Goal: Book appointment/travel/reservation

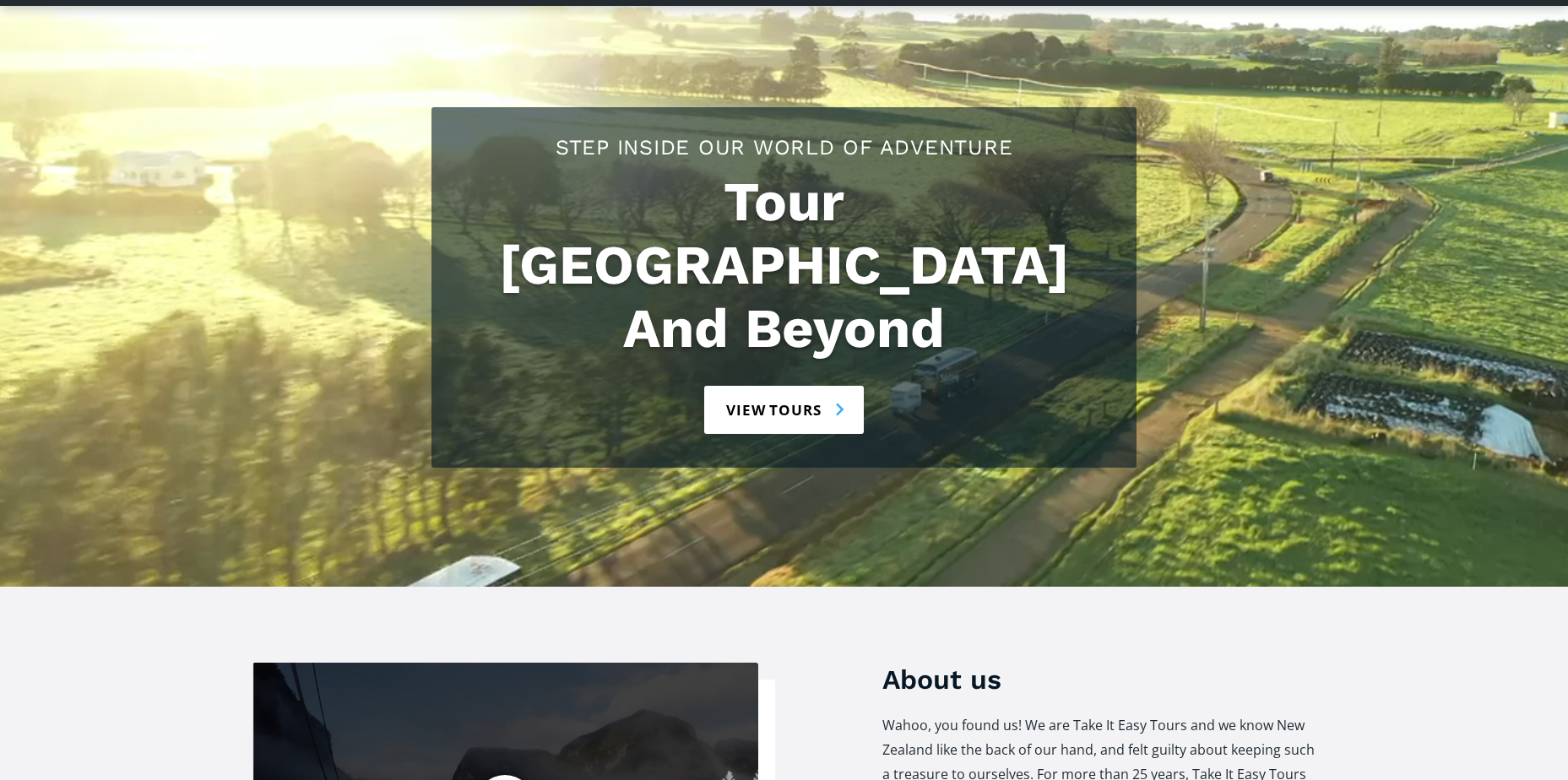
scroll to position [422, 0]
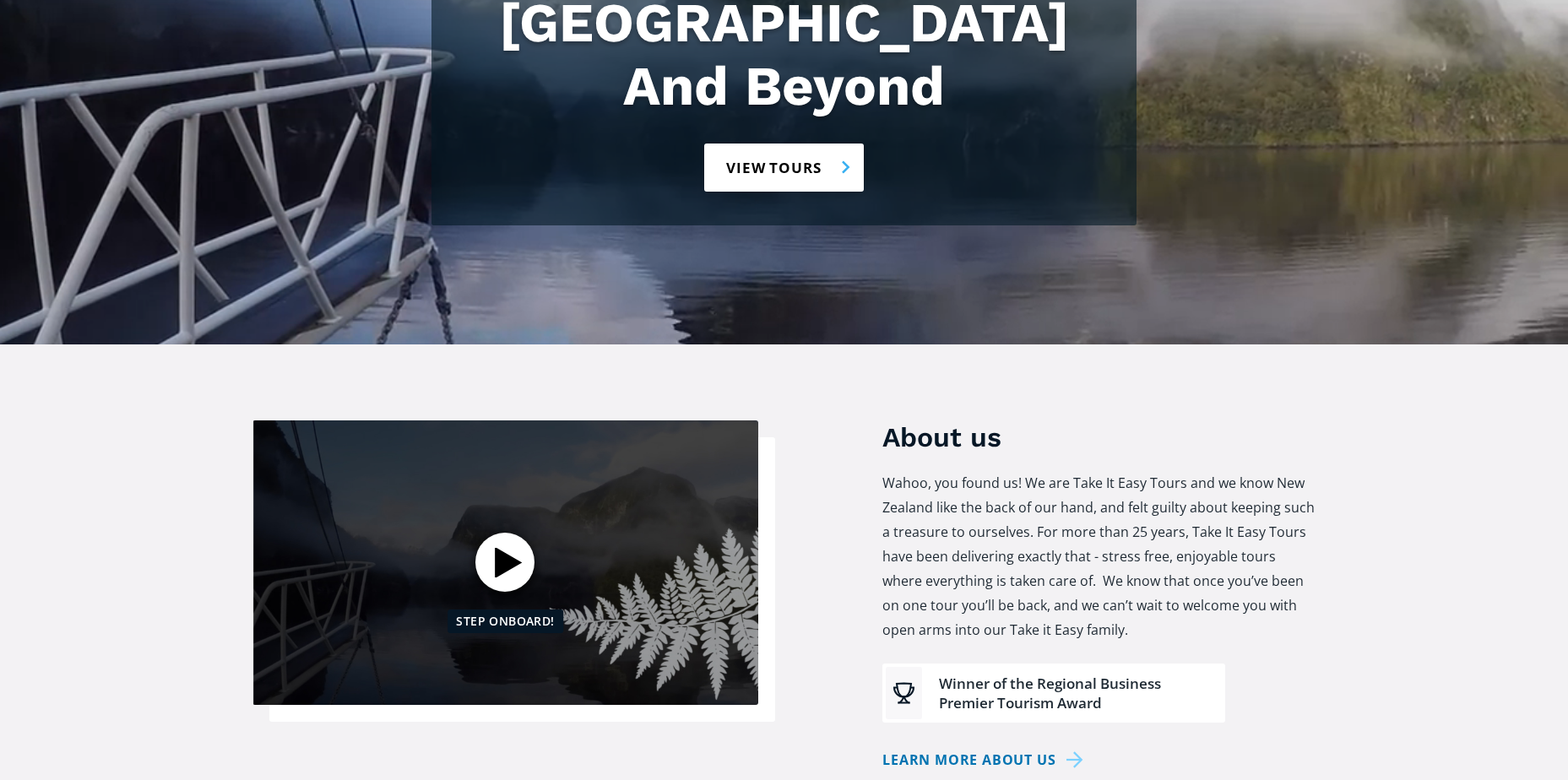
click at [767, 143] on link "View tours" at bounding box center [784, 167] width 160 height 48
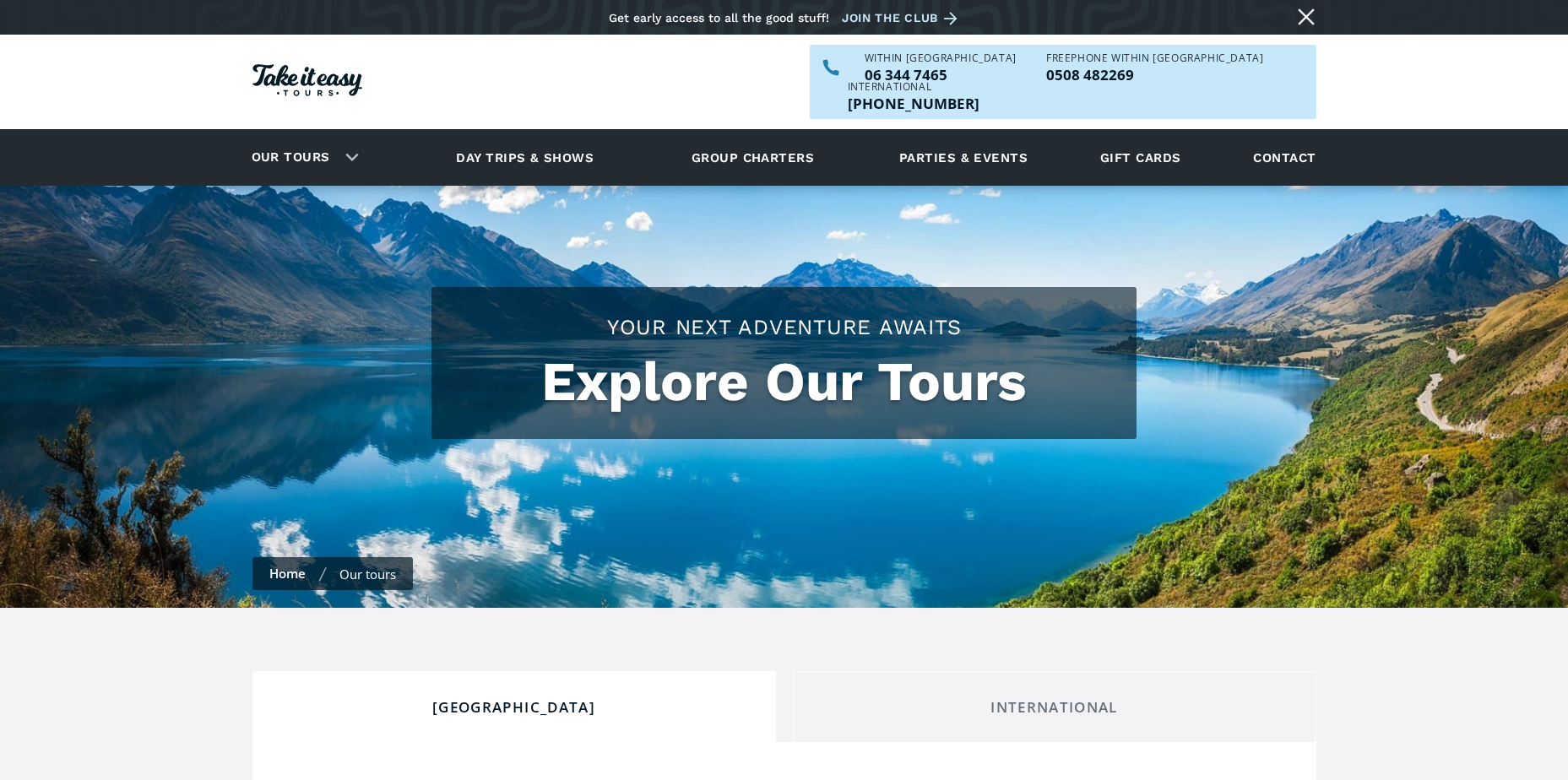
checkbox input "true"
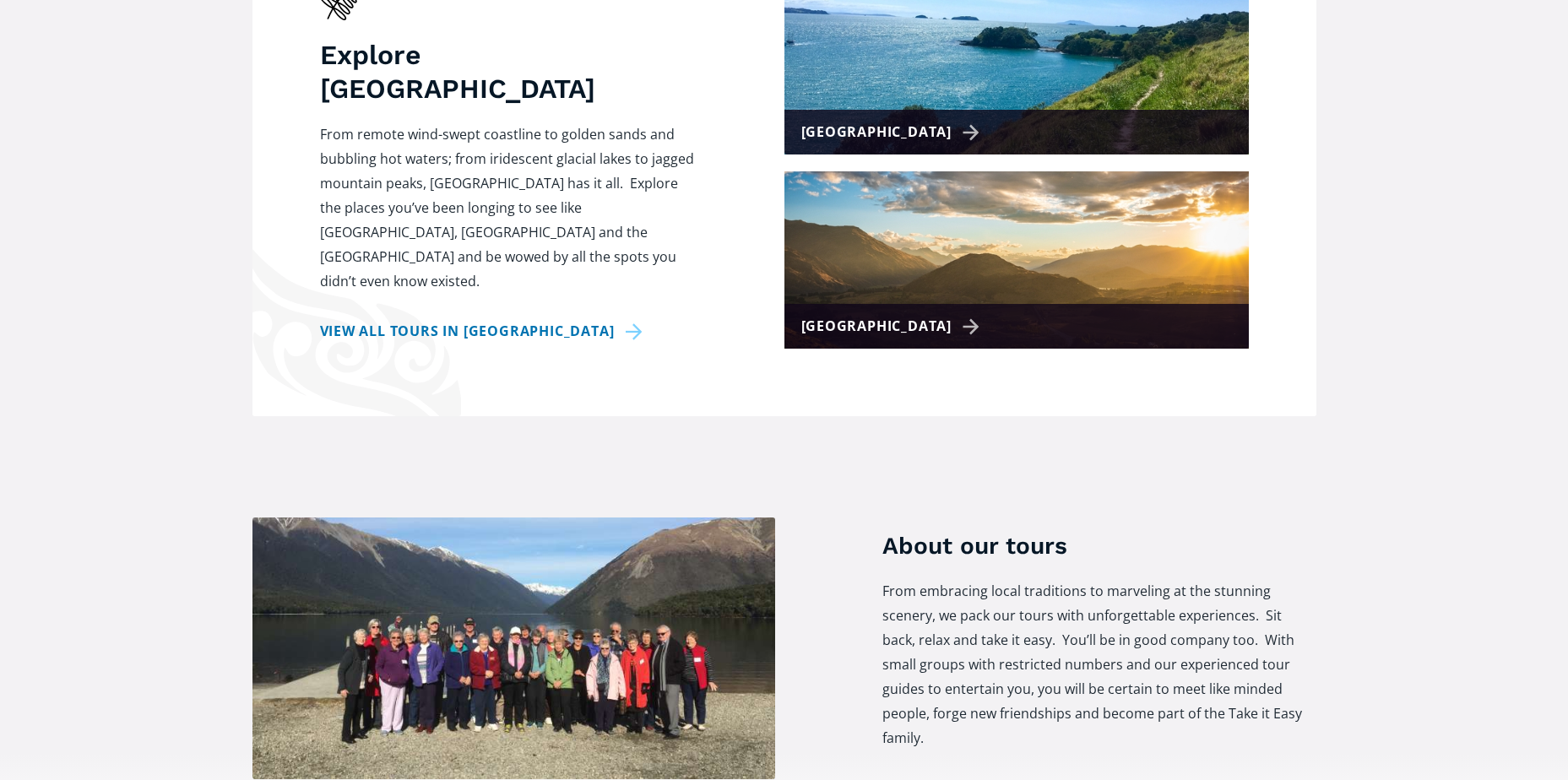
scroll to position [845, 0]
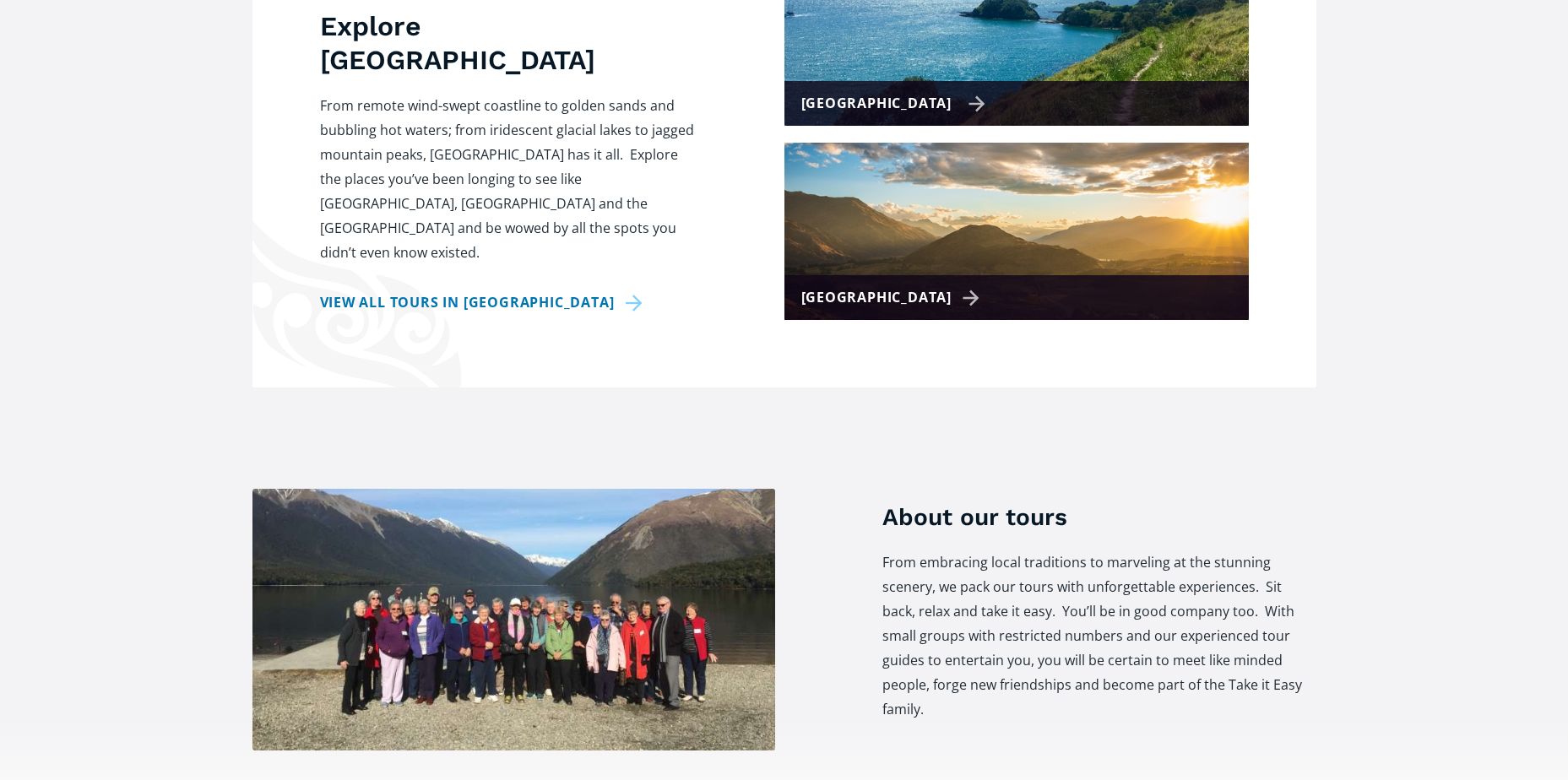
click at [868, 91] on div "[GEOGRAPHIC_DATA]" at bounding box center [894, 103] width 185 height 25
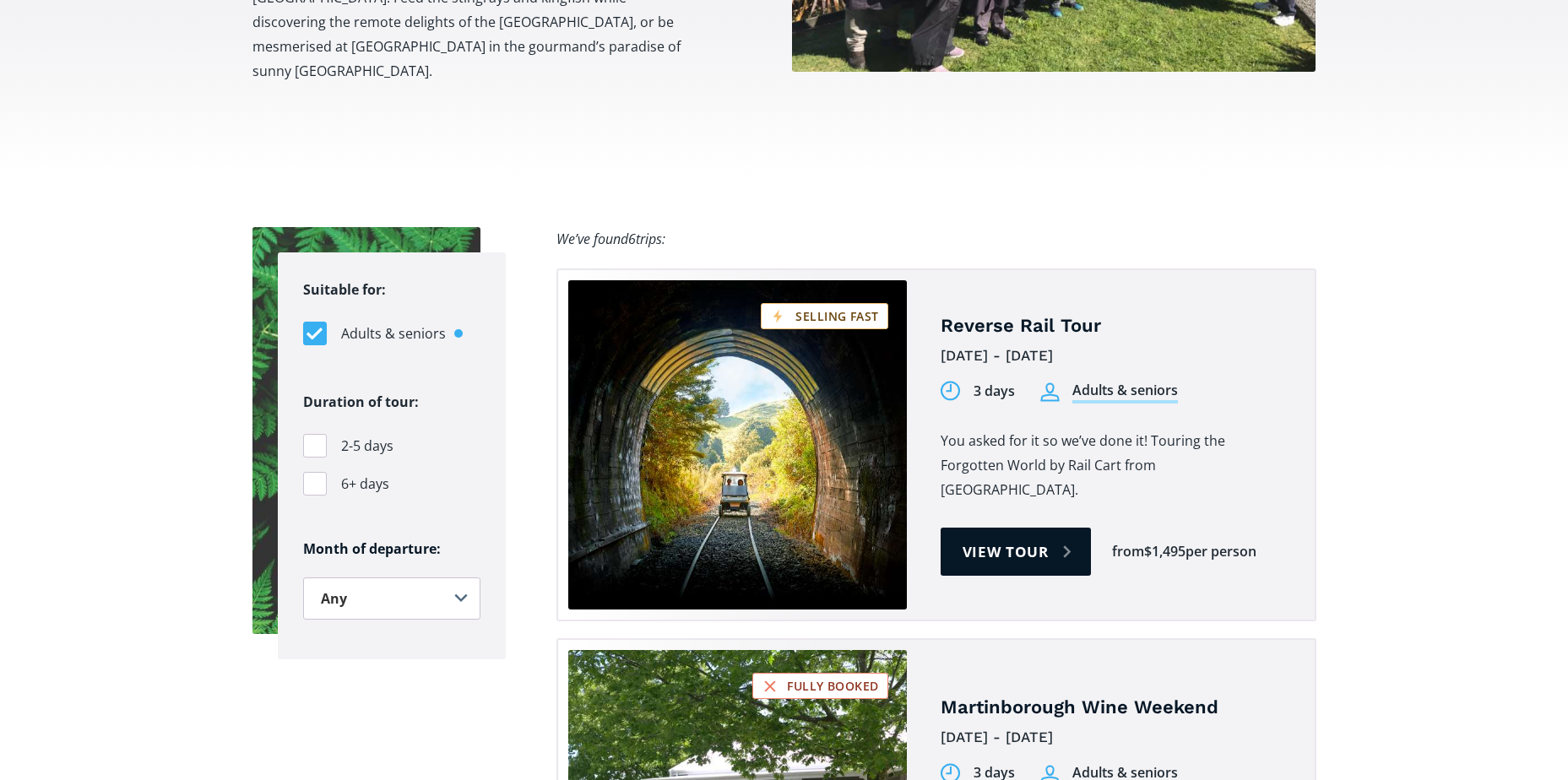
scroll to position [1098, 0]
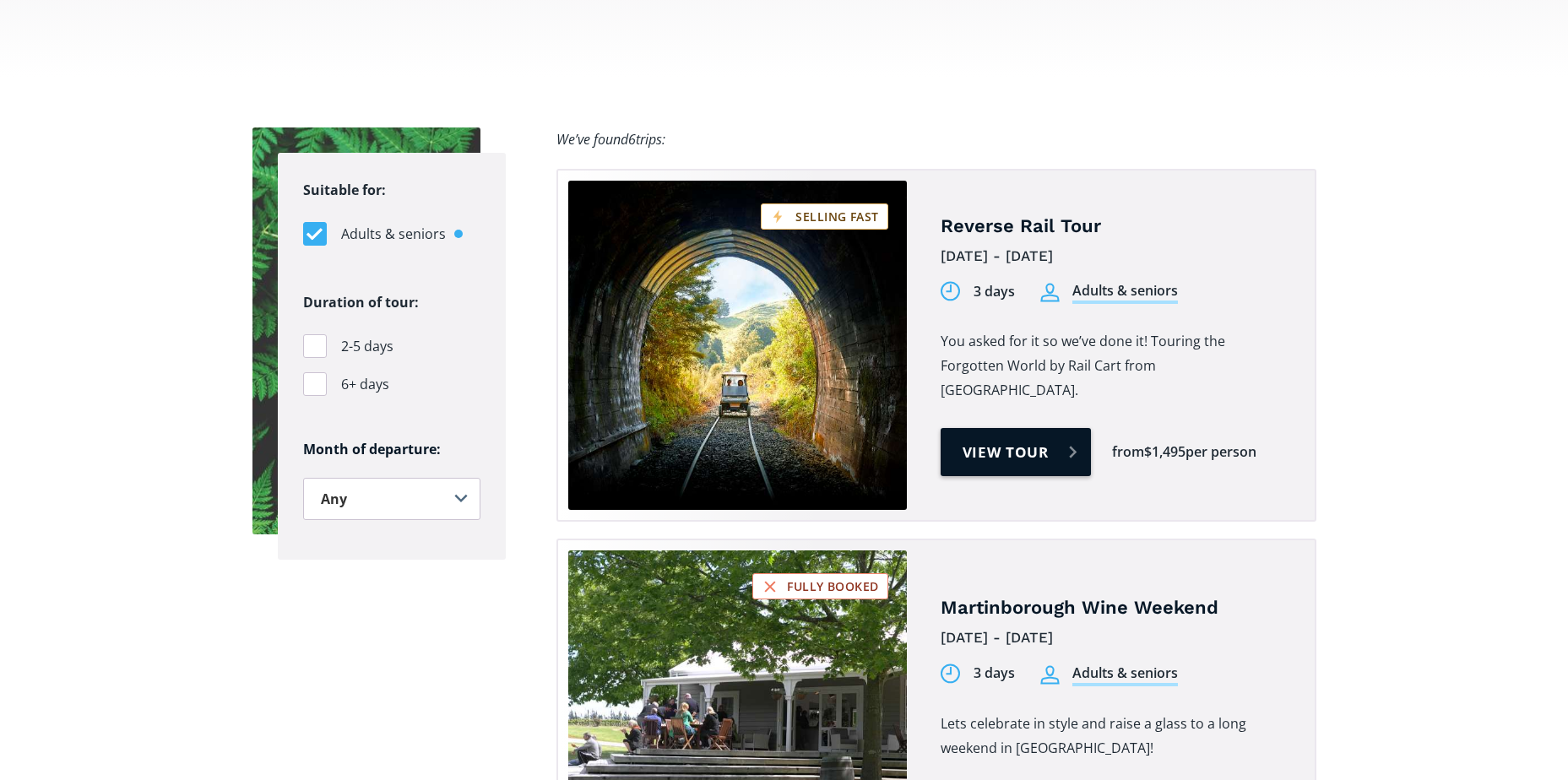
click at [1026, 428] on link "View tour" at bounding box center [1017, 452] width 151 height 48
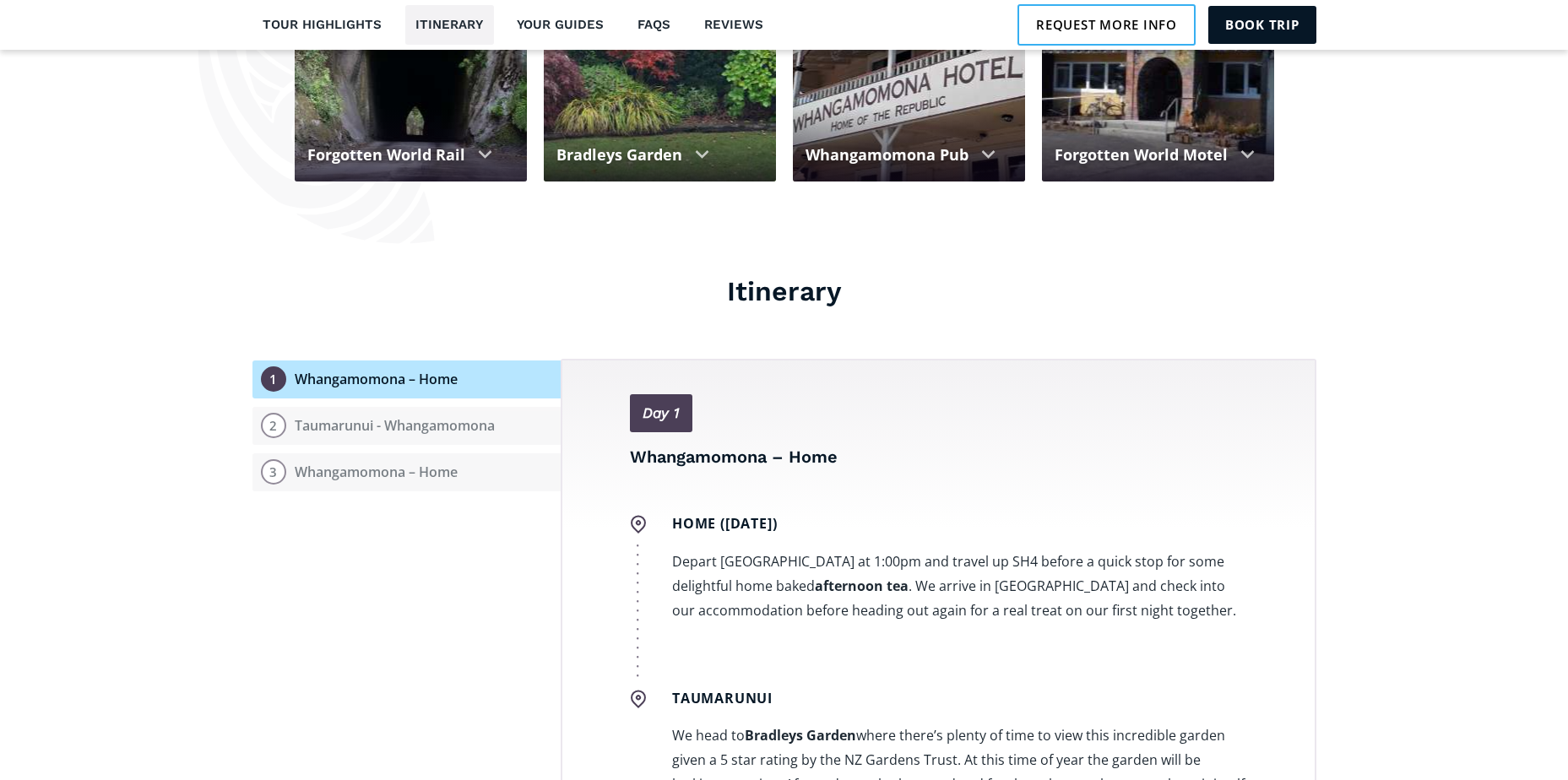
scroll to position [1772, 0]
